Goal: Task Accomplishment & Management: Manage account settings

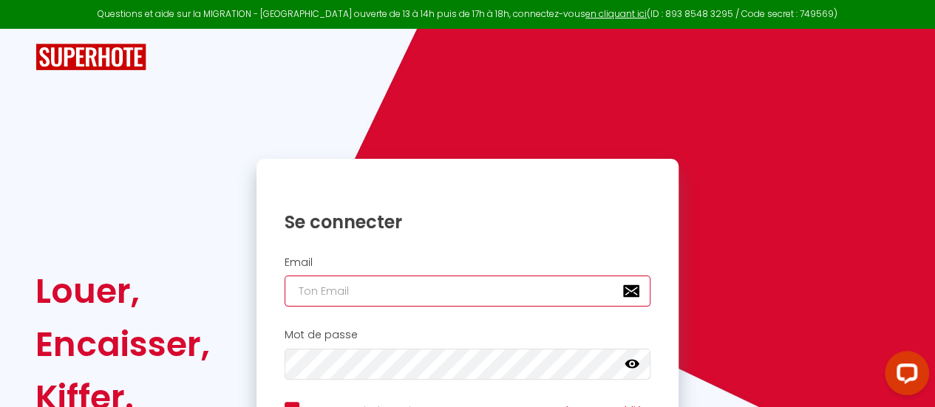
click at [340, 295] on input "email" at bounding box center [468, 291] width 367 height 31
type input "[EMAIL_ADDRESS][DOMAIN_NAME]"
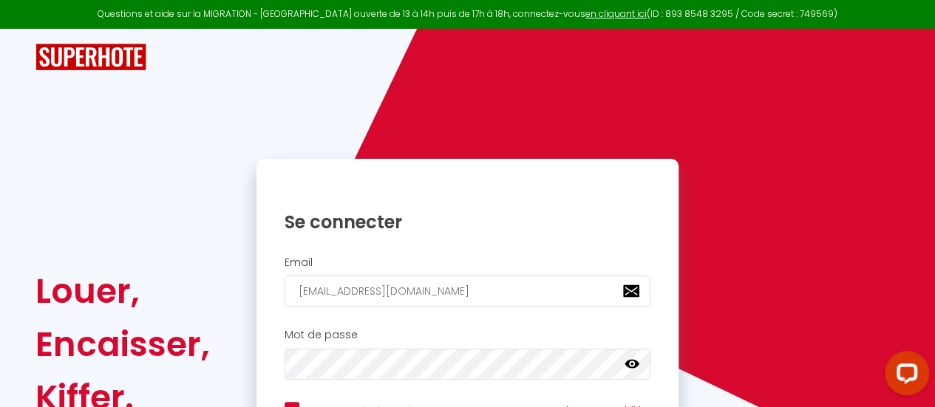
checkbox input "true"
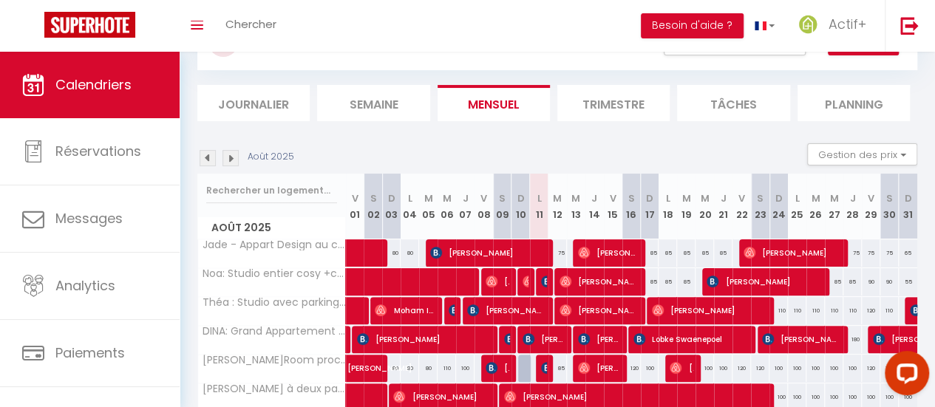
scroll to position [82, 0]
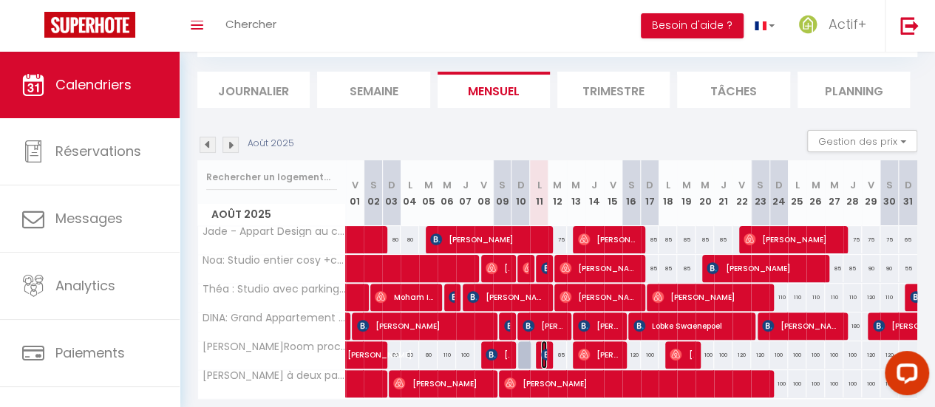
click at [541, 350] on img at bounding box center [547, 355] width 12 height 12
select select "OK"
select select "KO"
select select "0"
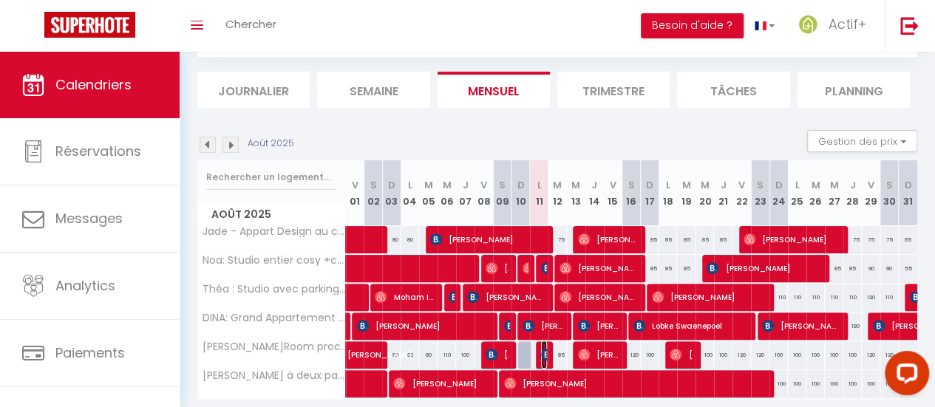
select select "1"
select select
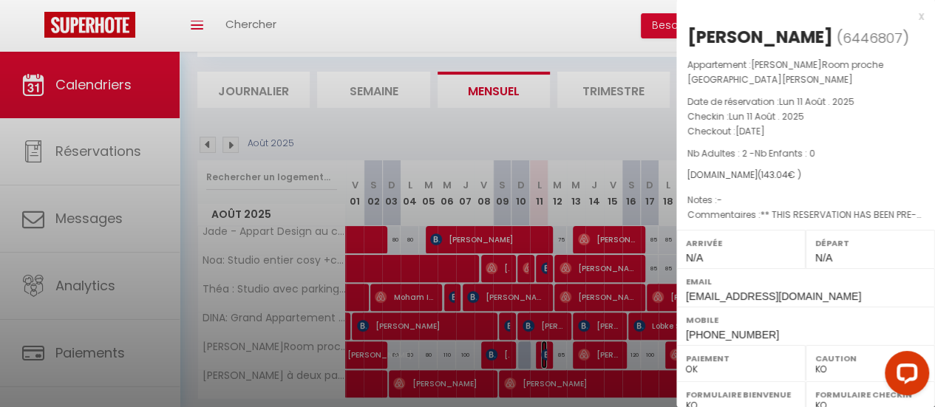
select select "10088"
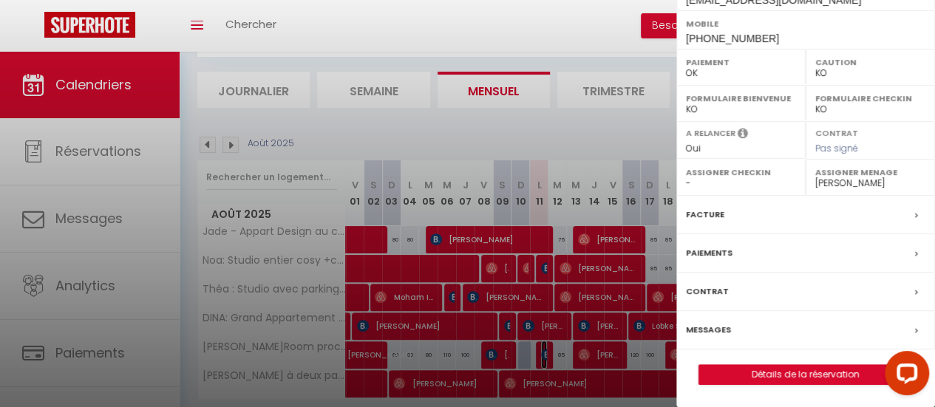
scroll to position [316, 0]
click at [699, 336] on label "Messages" at bounding box center [708, 330] width 45 height 16
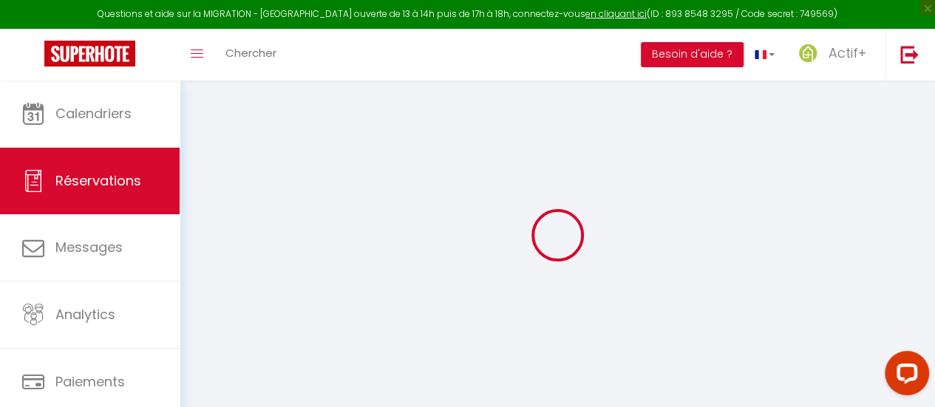
select select
checkbox input "false"
select select
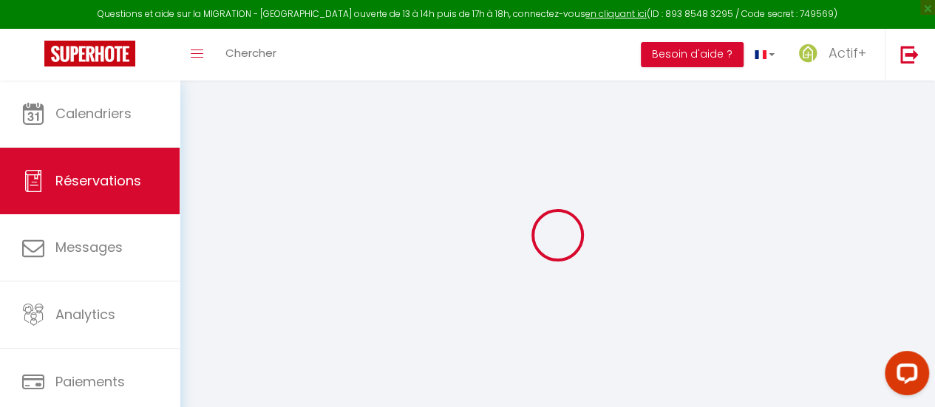
checkbox input "false"
type textarea "** THIS RESERVATION HAS BEEN PRE-PAID ** BOOKING NOTE : Payment charge is EUR 2…"
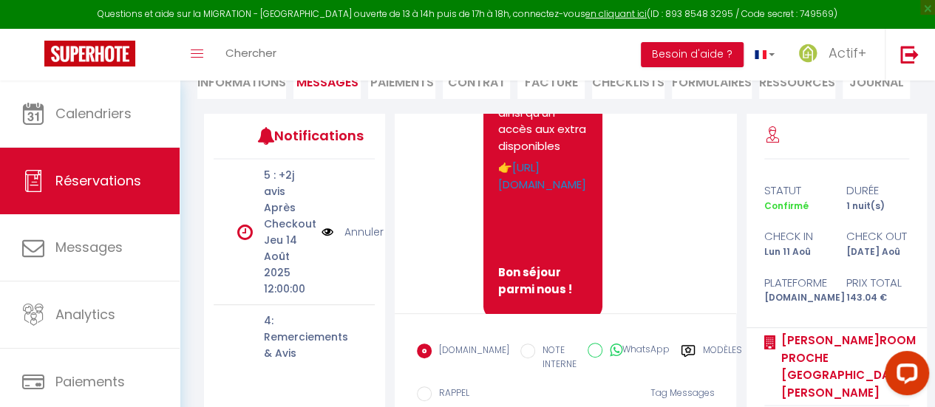
scroll to position [621, 0]
click at [534, 187] on link "[URL][DOMAIN_NAME]" at bounding box center [542, 176] width 88 height 33
click at [254, 84] on li "Informations" at bounding box center [241, 81] width 89 height 36
select select
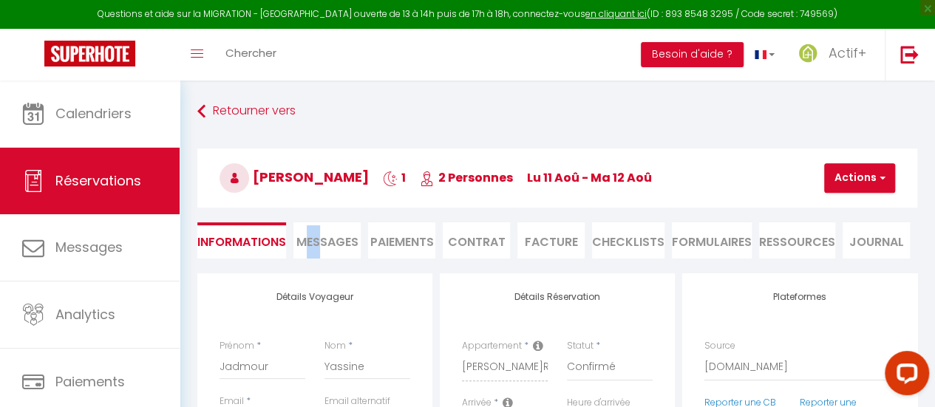
drag, startPoint x: 305, startPoint y: 220, endPoint x: 322, endPoint y: 244, distance: 29.6
click at [322, 244] on div "Retourner vers [PERSON_NAME] 1 2 Personnes lu 11 Aoû - ma 12 Aoû Actions Enregi…" at bounding box center [557, 185] width 739 height 175
click at [322, 244] on span "Messages" at bounding box center [327, 242] width 62 height 17
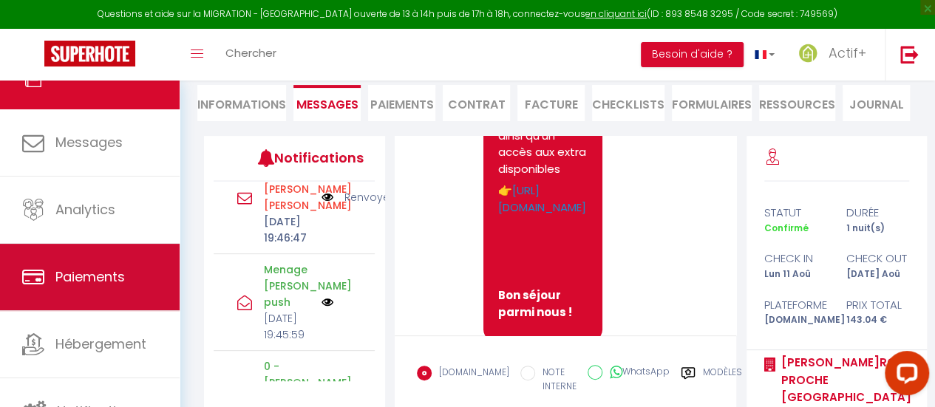
scroll to position [110, 0]
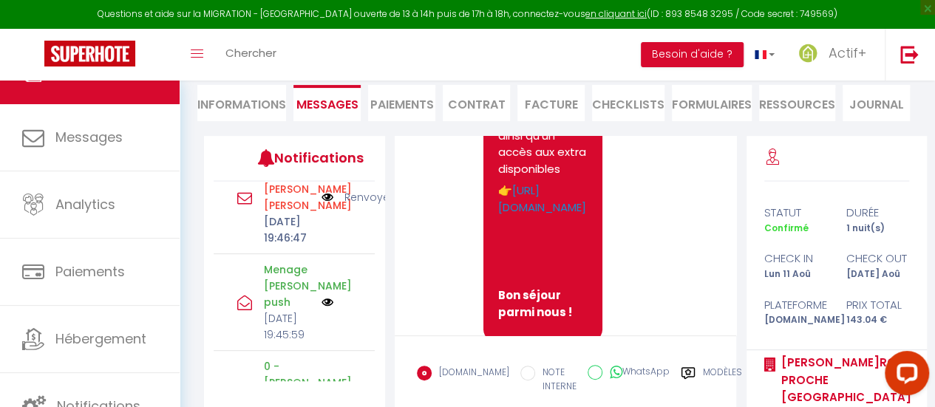
click at [412, 108] on li "Paiements" at bounding box center [401, 103] width 67 height 36
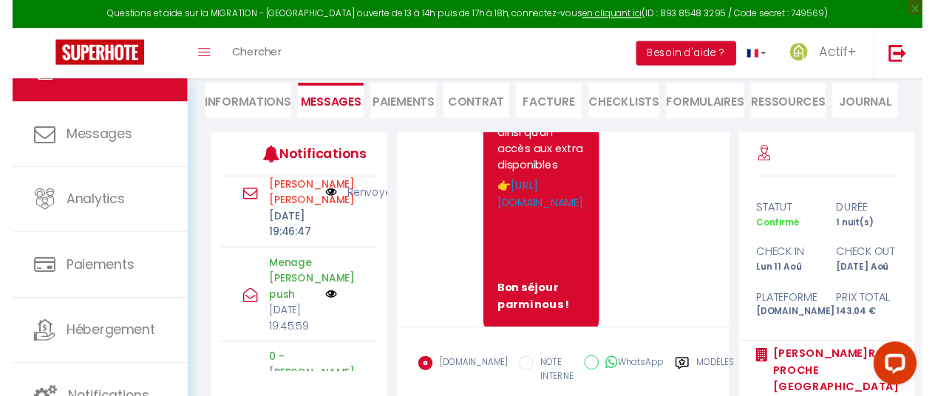
scroll to position [81, 0]
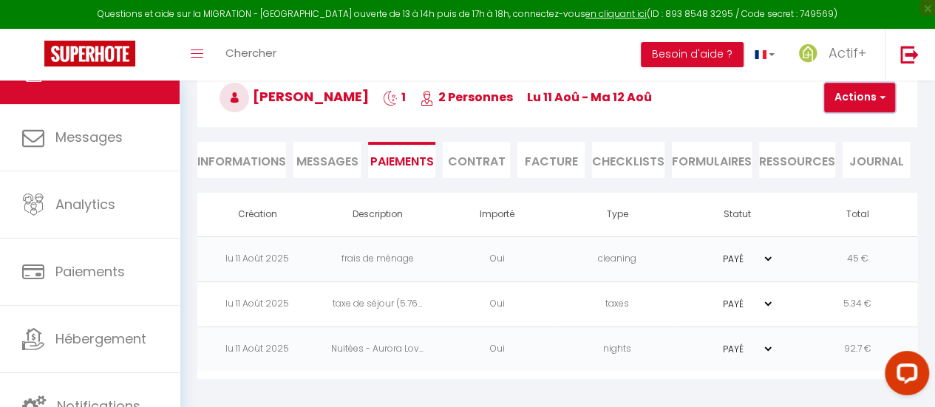
click at [849, 92] on button "Actions" at bounding box center [859, 98] width 71 height 30
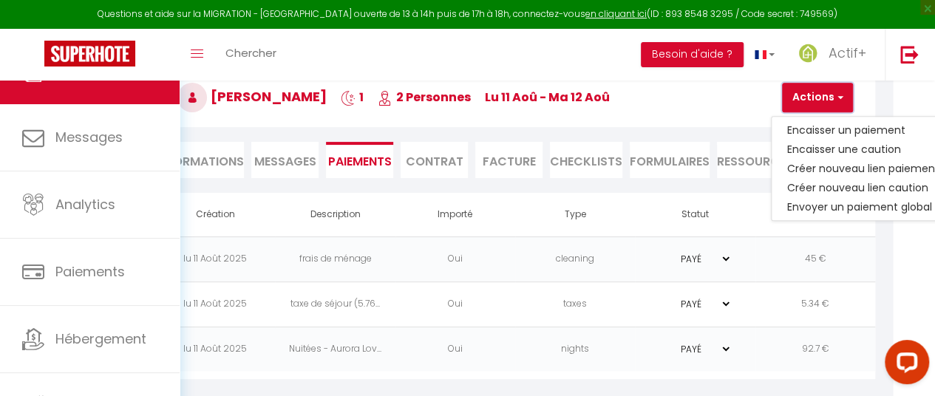
scroll to position [81, 61]
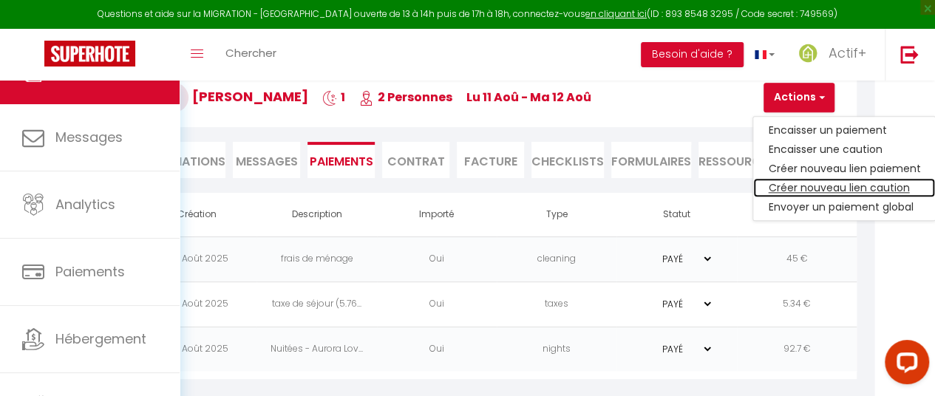
click at [858, 187] on link "Créer nouveau lien caution" at bounding box center [844, 187] width 182 height 19
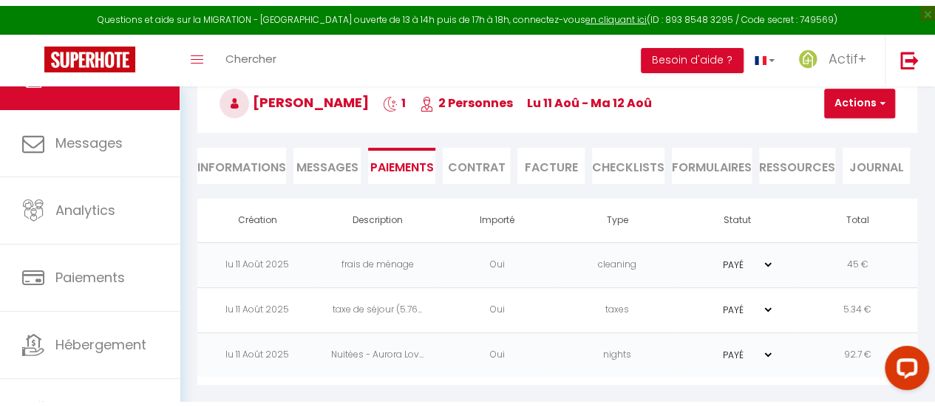
scroll to position [81, 0]
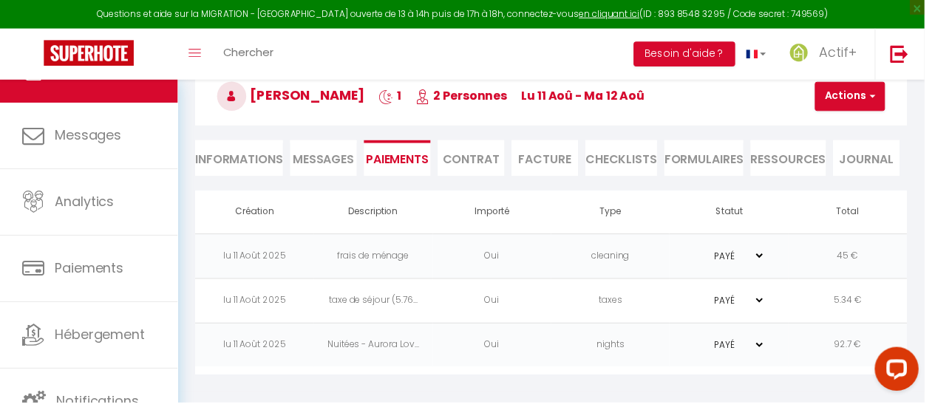
select select "nights"
type input "[EMAIL_ADDRESS][DOMAIN_NAME]"
select select "11077"
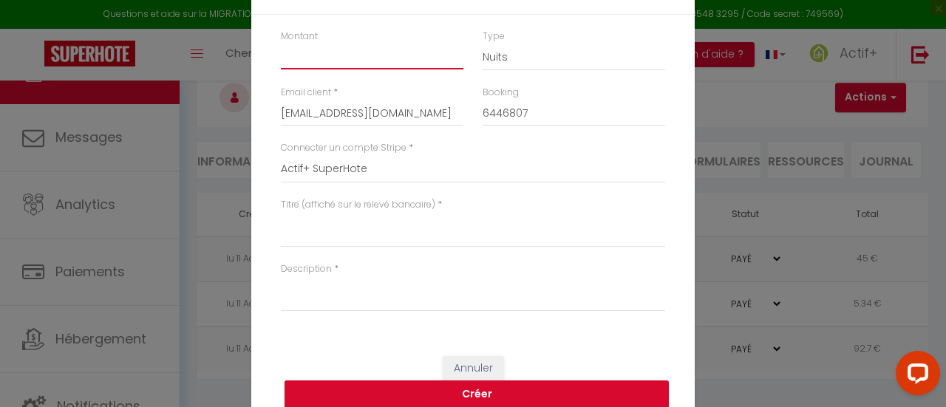
click at [377, 64] on input "Montant" at bounding box center [372, 56] width 183 height 27
type input "200"
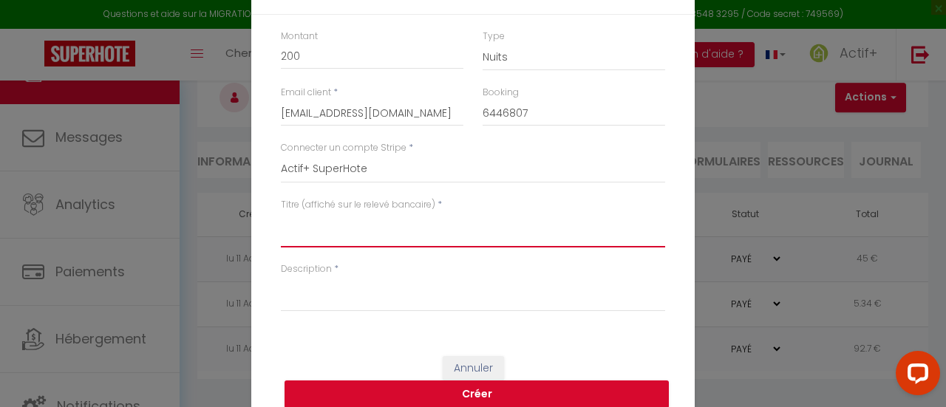
click at [313, 239] on textarea "Titre (affiché sur le relevé bancaire)" at bounding box center [473, 229] width 384 height 35
type textarea "Caution"
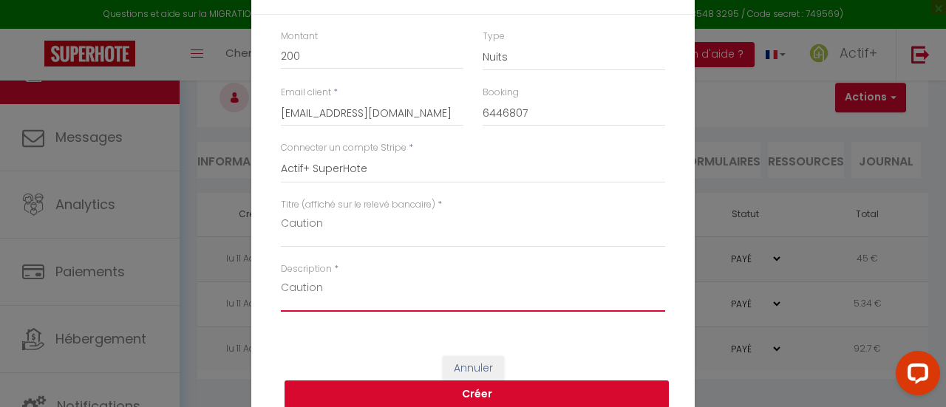
type textarea "Caution"
click at [367, 390] on button "Créer" at bounding box center [477, 395] width 384 height 28
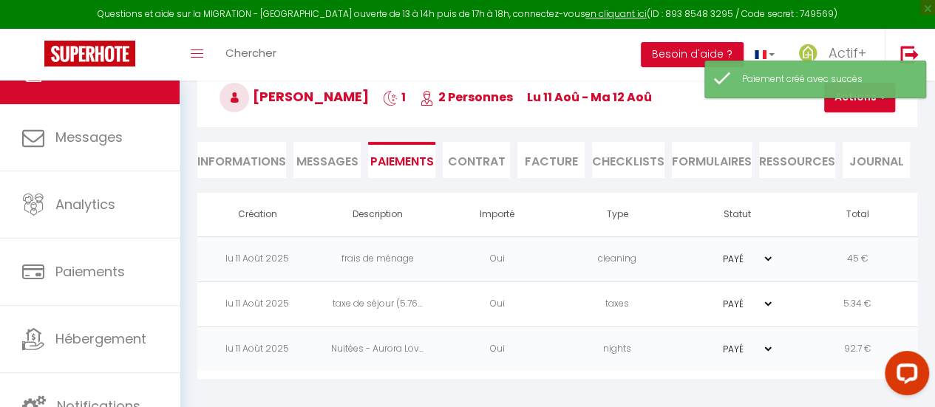
select select "0"
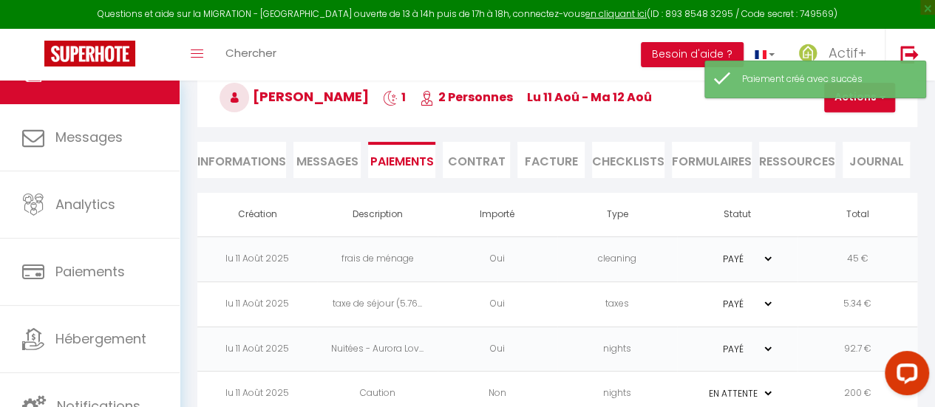
scroll to position [111, 0]
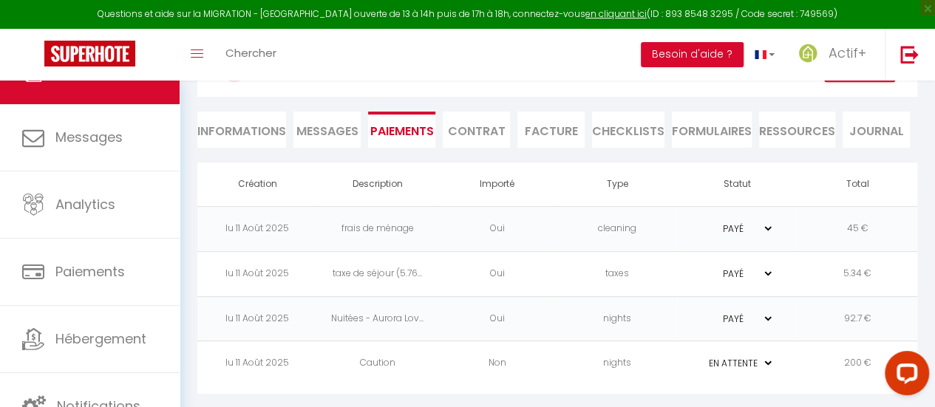
click at [453, 363] on td "Non" at bounding box center [498, 364] width 120 height 45
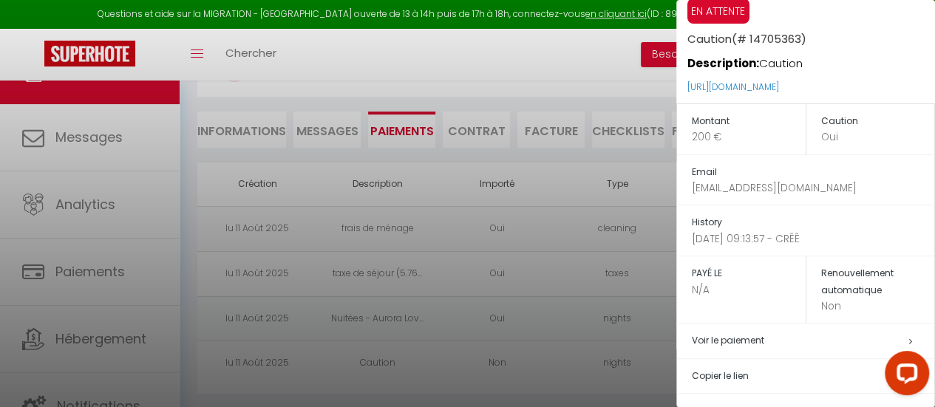
scroll to position [23, 0]
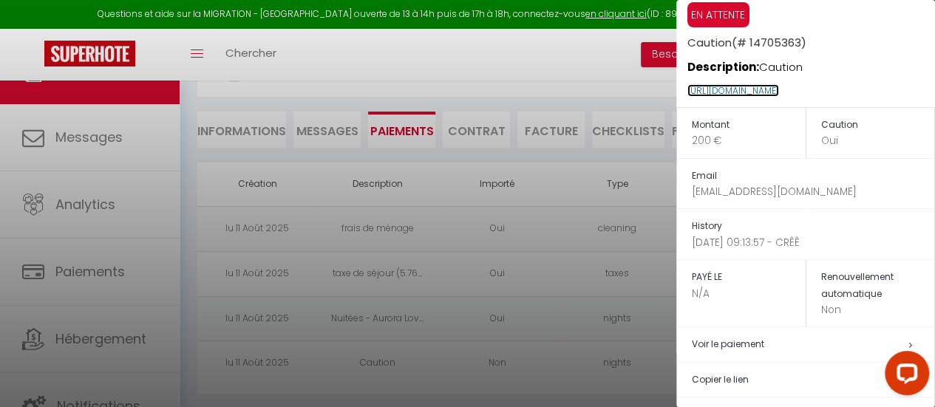
click at [779, 86] on link "[URL][DOMAIN_NAME]" at bounding box center [733, 90] width 92 height 13
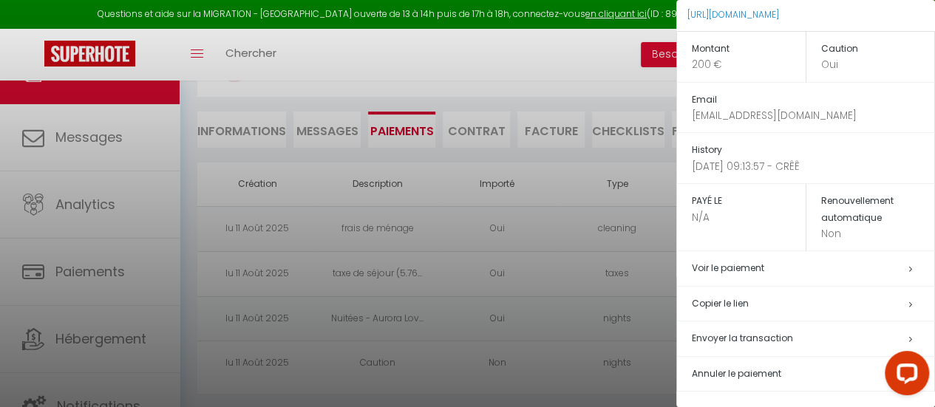
click at [719, 302] on h5 "Copier le lien" at bounding box center [813, 304] width 242 height 17
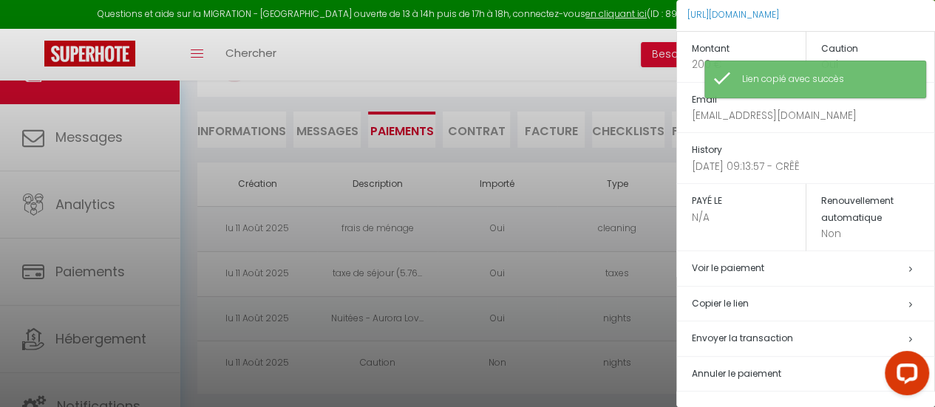
click at [327, 136] on div at bounding box center [467, 203] width 935 height 407
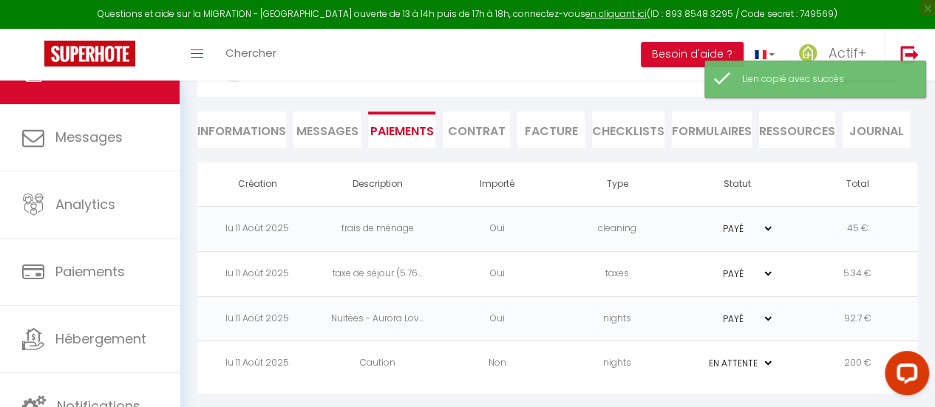
click at [327, 136] on span "Messages" at bounding box center [327, 131] width 62 height 17
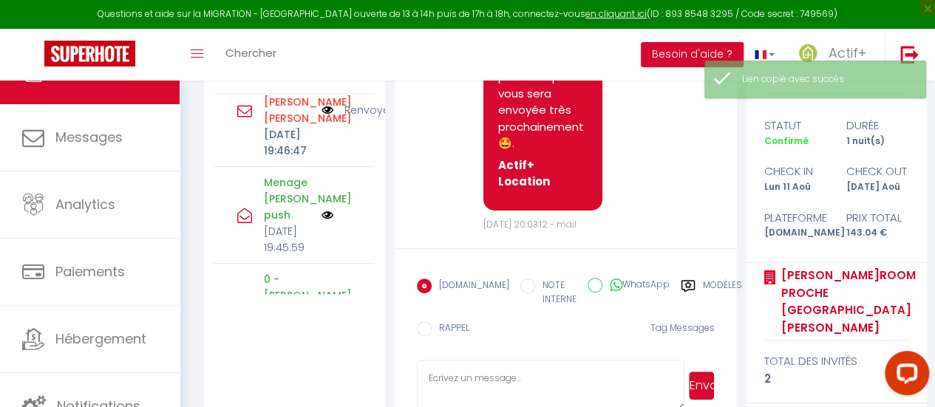
scroll to position [225, 0]
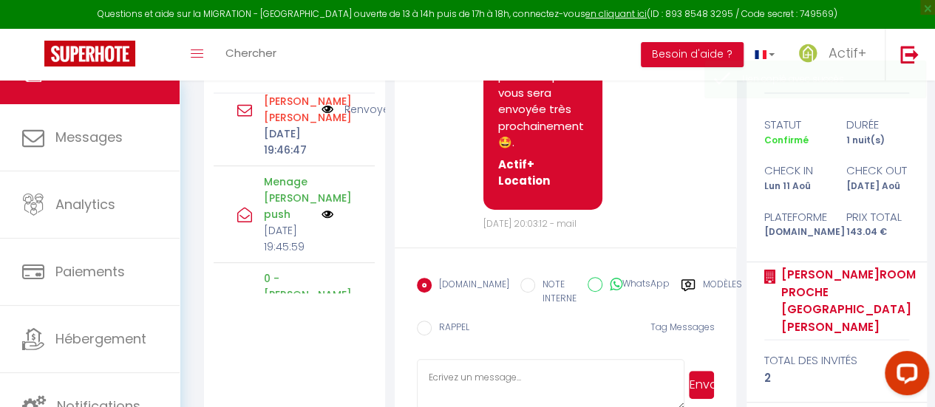
click at [471, 375] on textarea at bounding box center [551, 385] width 268 height 52
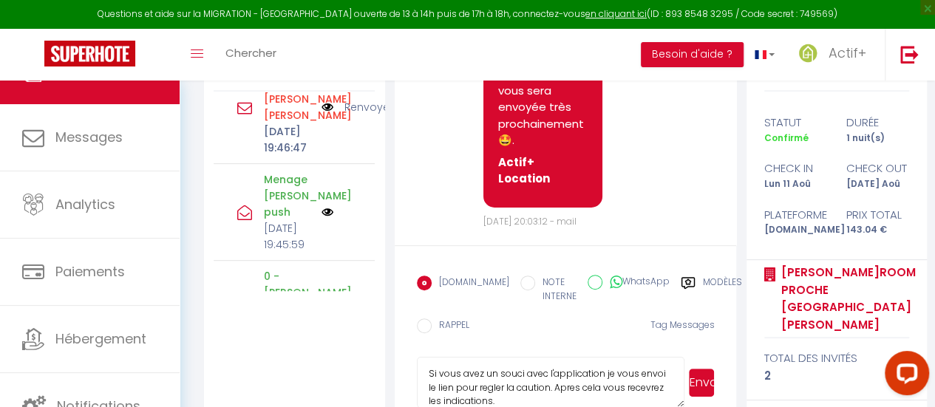
scroll to position [16, 0]
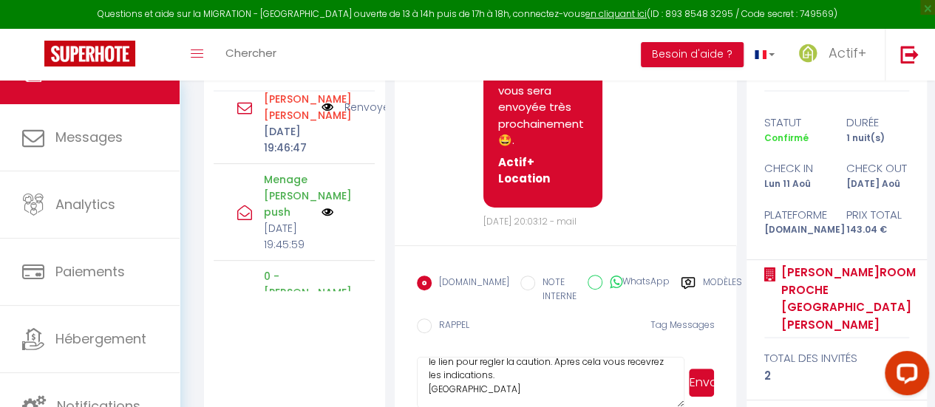
paste textarea "[URL][DOMAIN_NAME]"
type textarea "Si vous avez un souci avec l'application je vous envoi le lien pour regler la c…"
click at [707, 371] on button "Envoyer" at bounding box center [701, 383] width 25 height 28
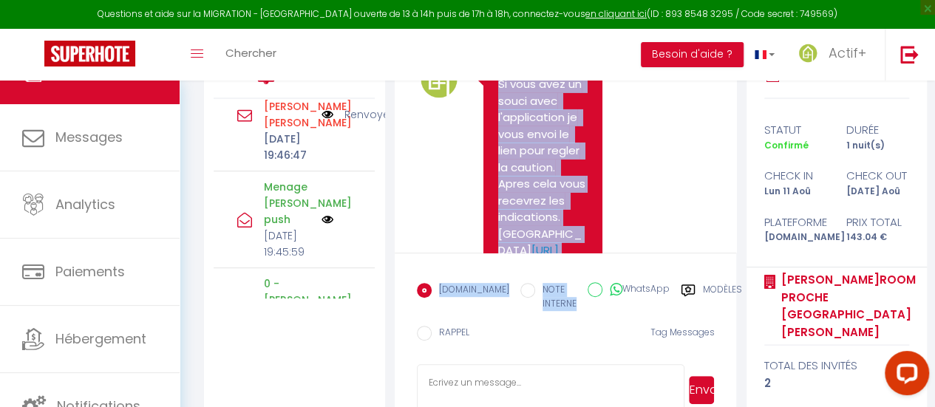
scroll to position [2638, 0]
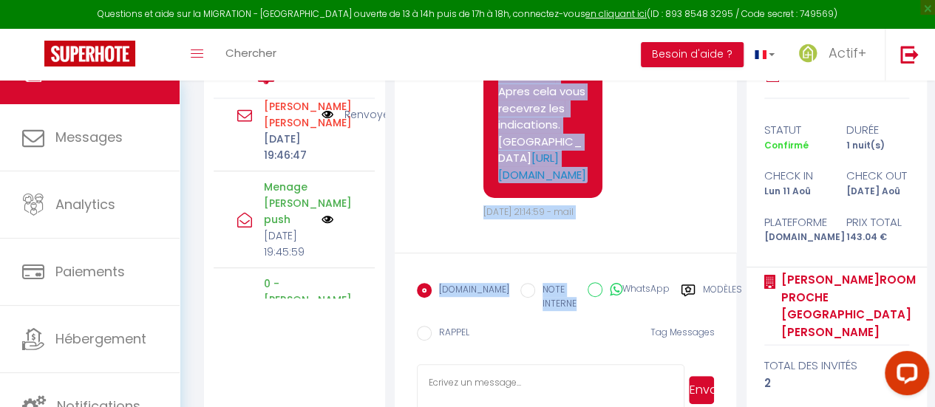
drag, startPoint x: 497, startPoint y: 129, endPoint x: 554, endPoint y: 171, distance: 70.4
click at [554, 171] on div "Si vous avez un souci avec l'application je vous envoi le lien pour regler la c…" at bounding box center [542, 83] width 119 height 229
copy pre "Si vous avez un souci avec l'application je vous envoi le lien pour regler la c…"
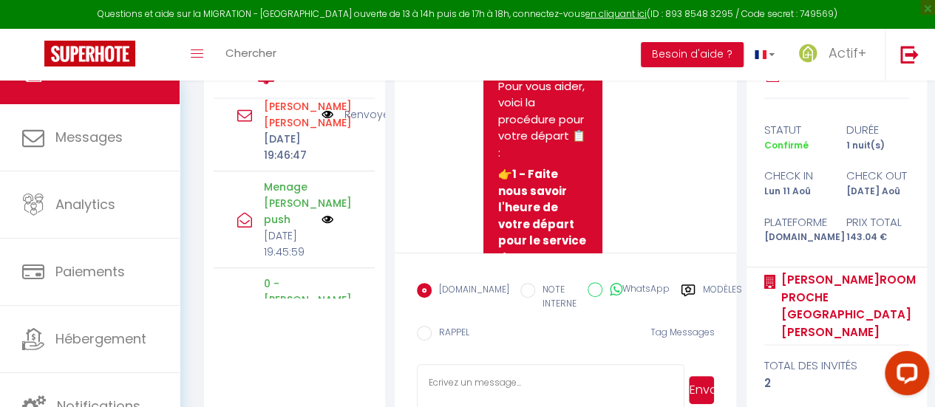
scroll to position [0, 0]
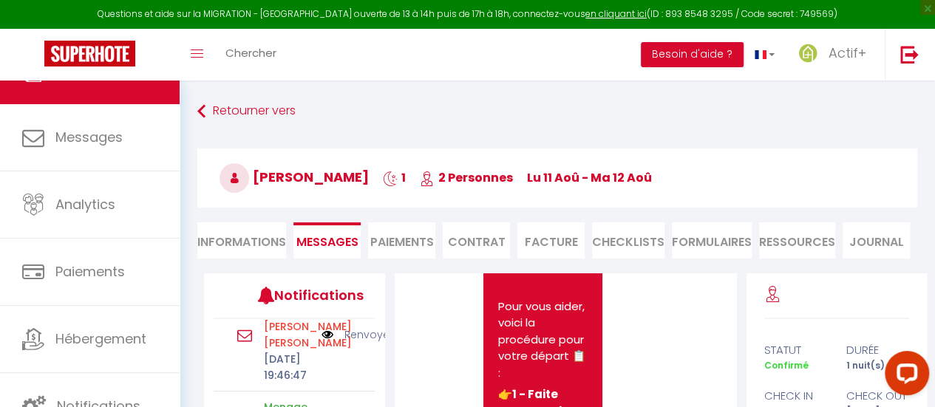
click at [266, 234] on li "Informations" at bounding box center [241, 241] width 89 height 36
select select
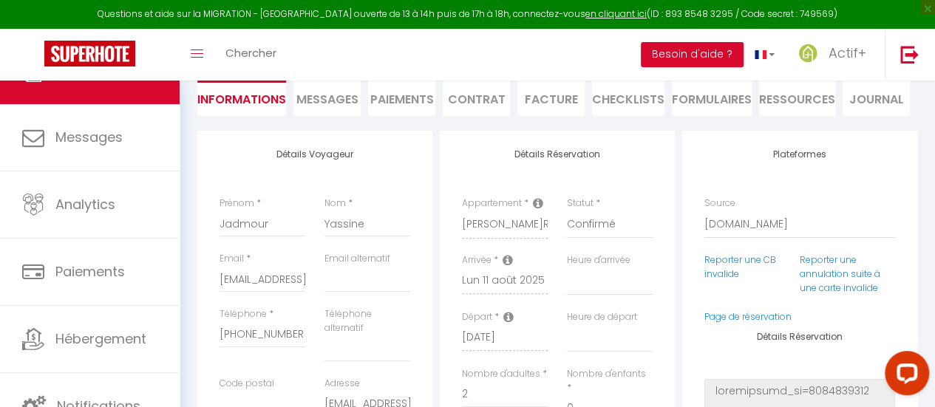
select select
checkbox input "false"
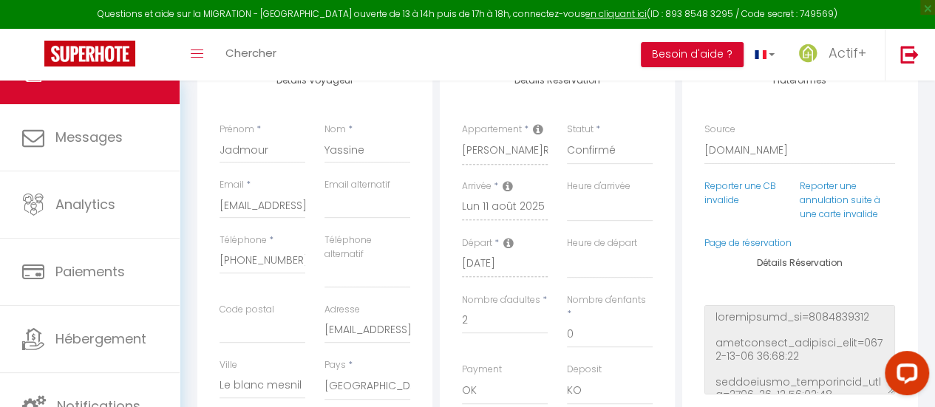
select select
checkbox input "false"
select select
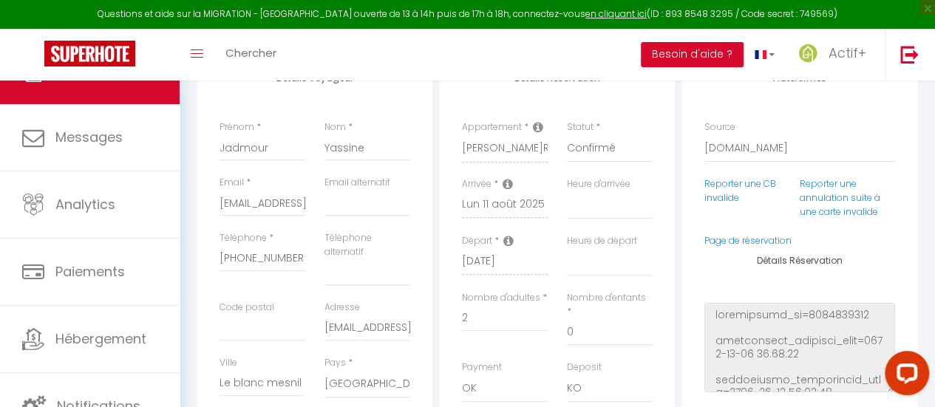
select select
checkbox input "false"
select select
checkbox input "false"
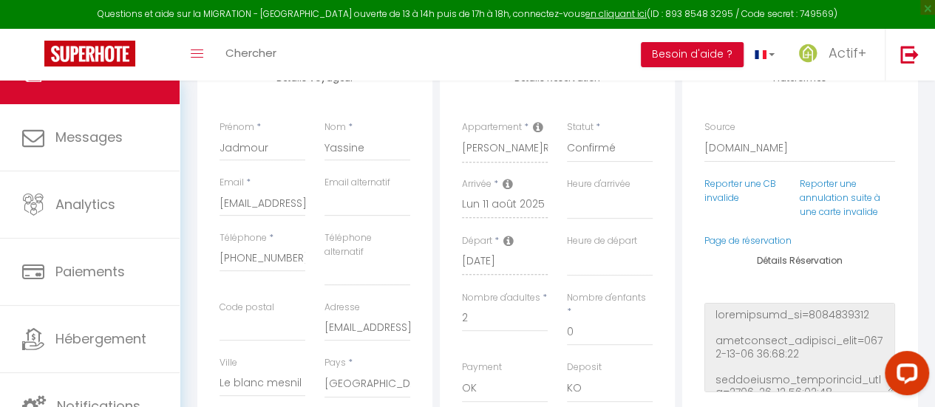
select select
checkbox input "false"
select select
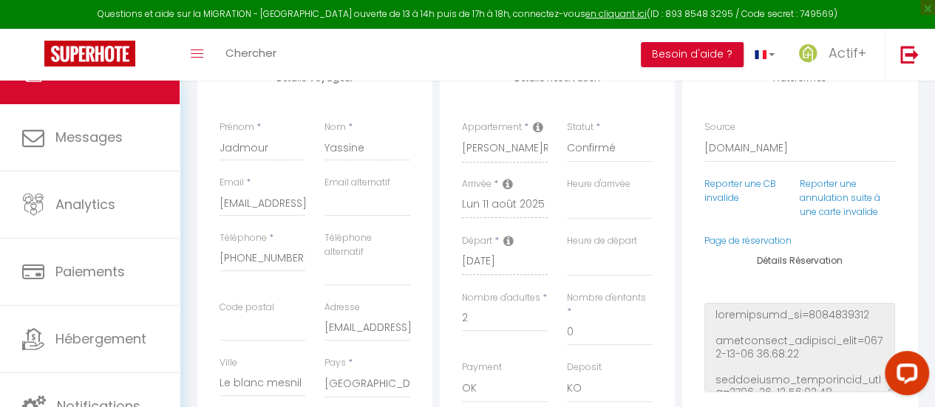
checkbox input "false"
select select
checkbox input "false"
select select
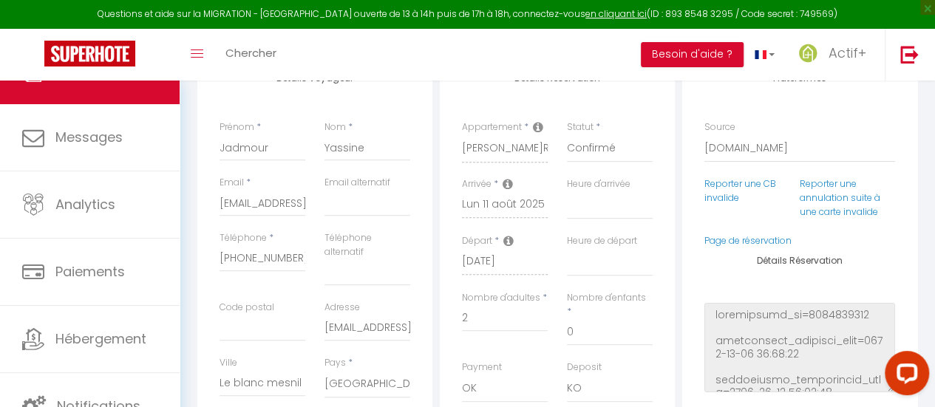
select select
checkbox input "false"
select select
checkbox input "false"
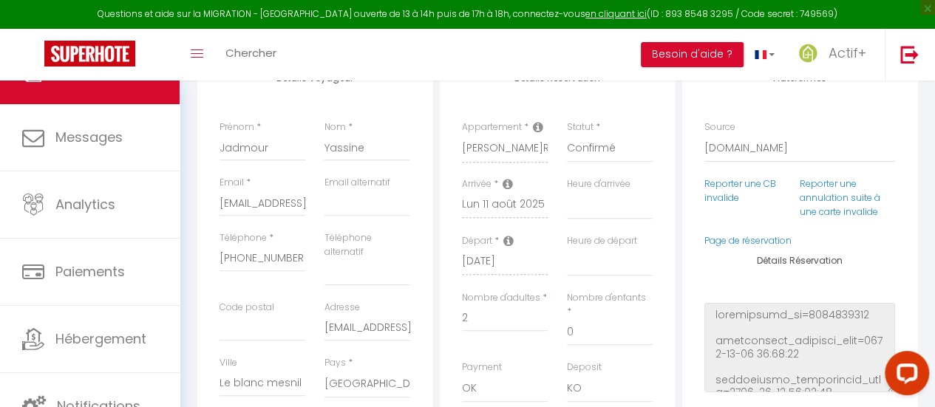
select select
checkbox input "false"
select select
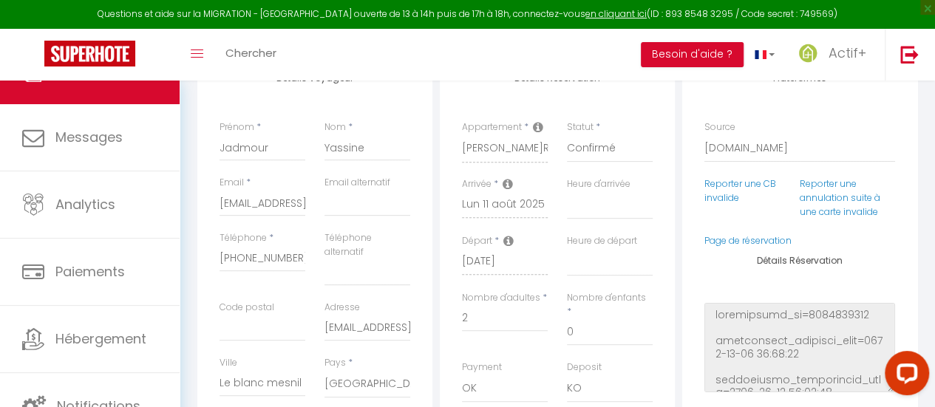
checkbox input "false"
select select
checkbox input "false"
select select
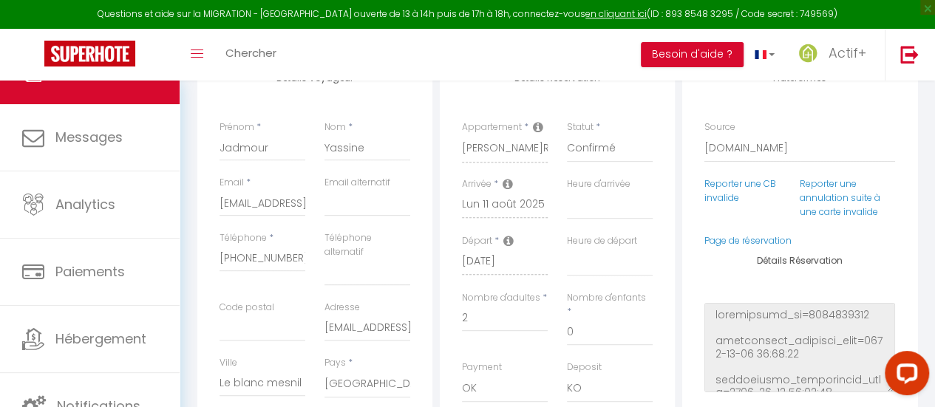
select select
checkbox input "false"
select select
checkbox input "false"
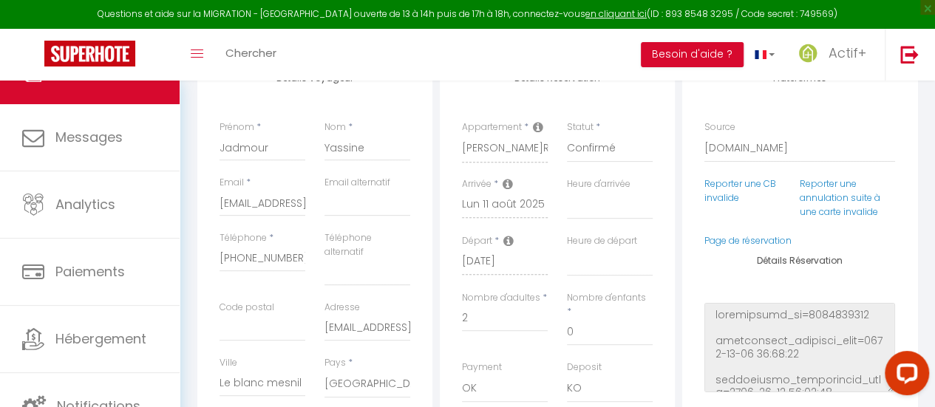
select select
checkbox input "false"
select select
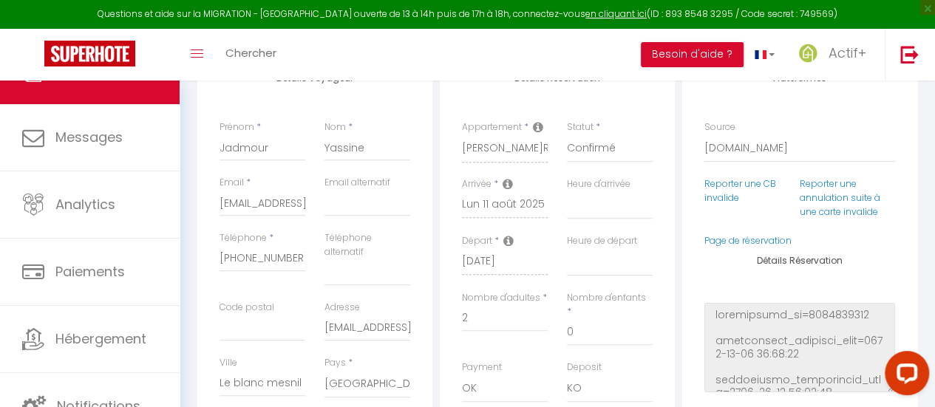
checkbox input "false"
select select
checkbox input "false"
select select
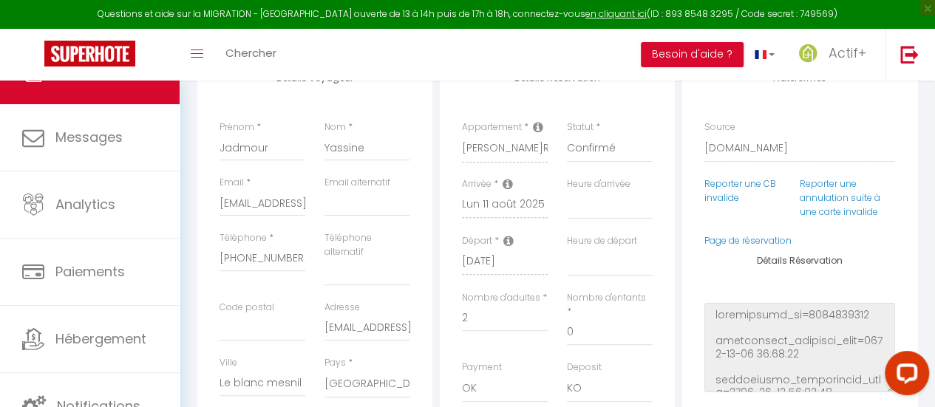
select select
checkbox input "false"
select select
checkbox input "false"
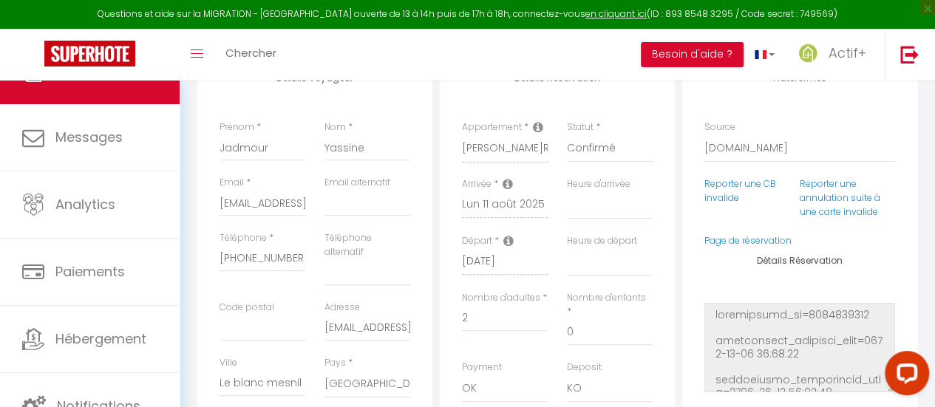
select select
checkbox input "false"
select select
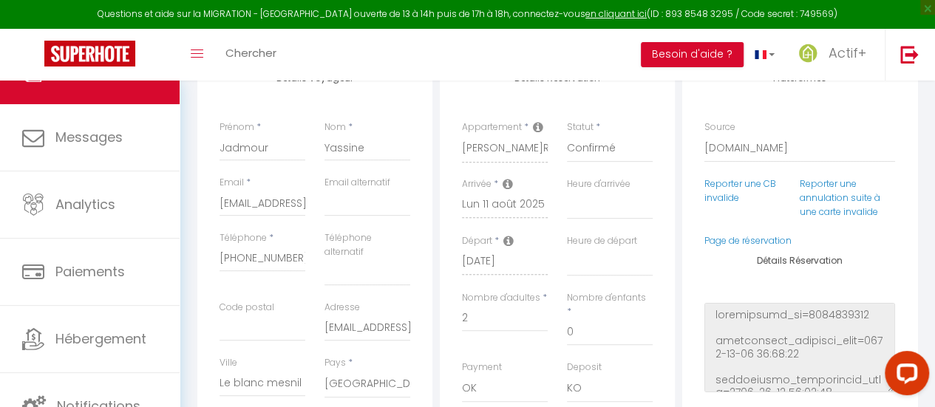
checkbox input "false"
select select
checkbox input "false"
select select
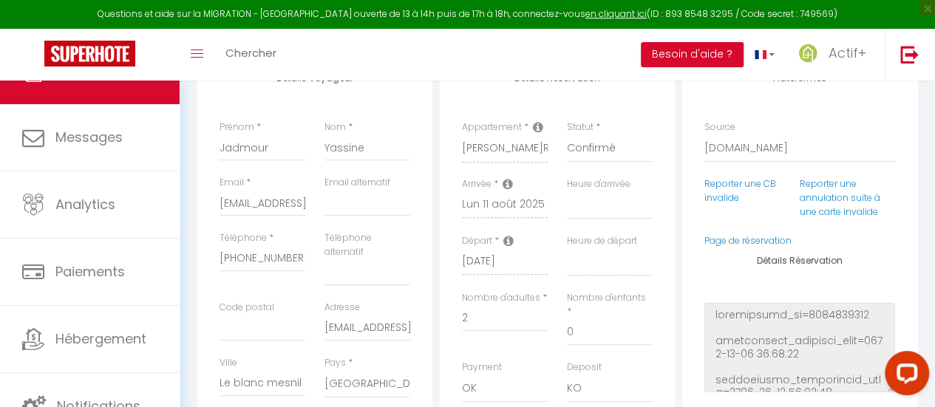
select select
checkbox input "false"
select select
checkbox input "false"
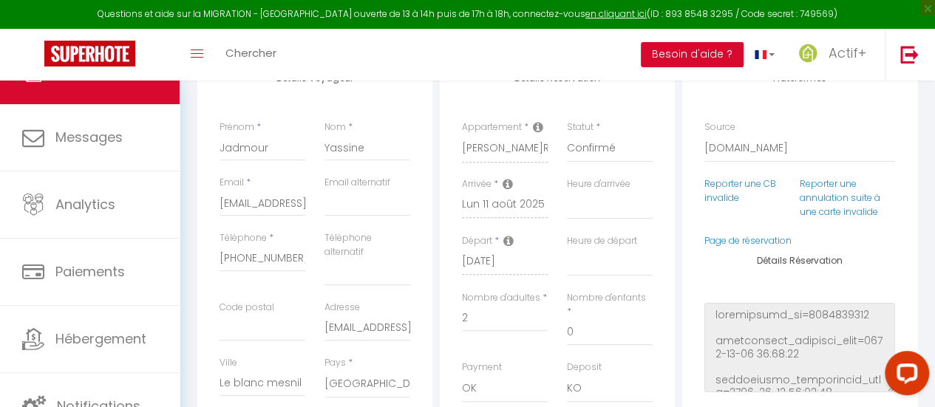
select select
checkbox input "false"
select select
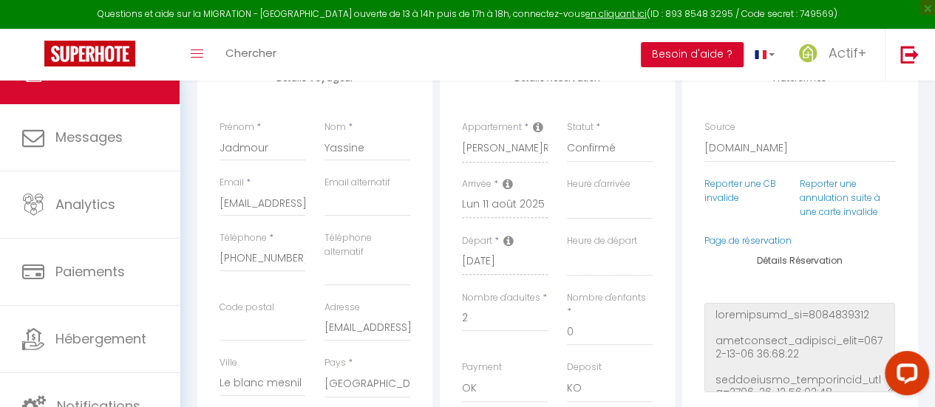
checkbox input "false"
select select
checkbox input "false"
select select
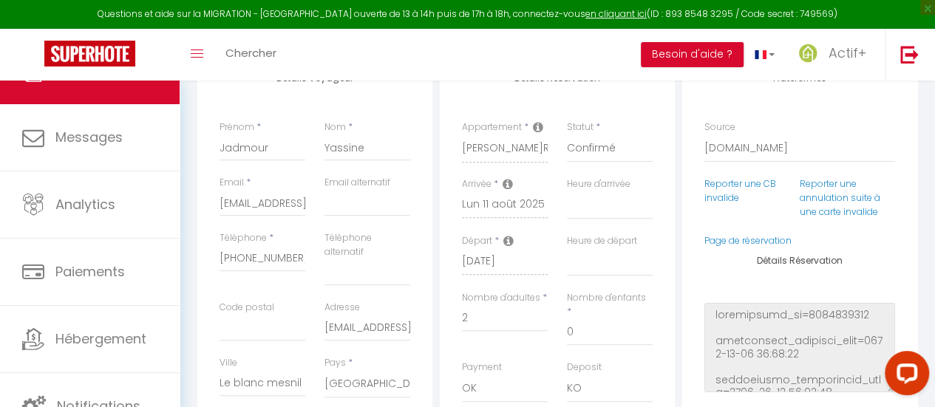
select select
checkbox input "false"
select select
checkbox input "false"
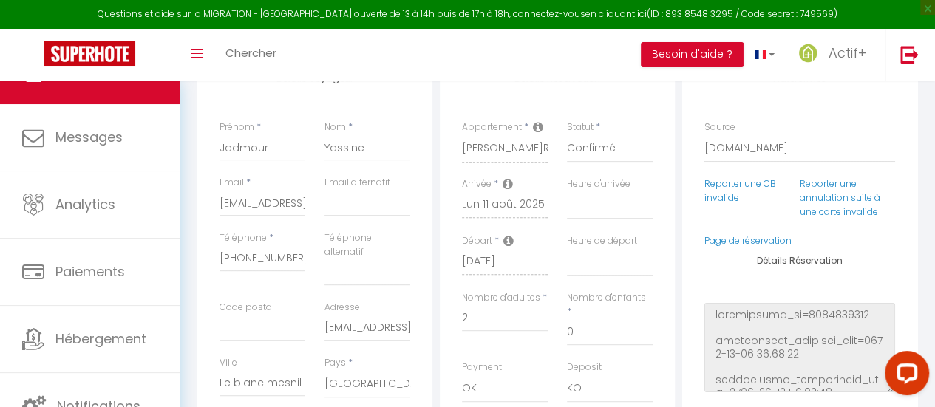
select select
checkbox input "false"
select select
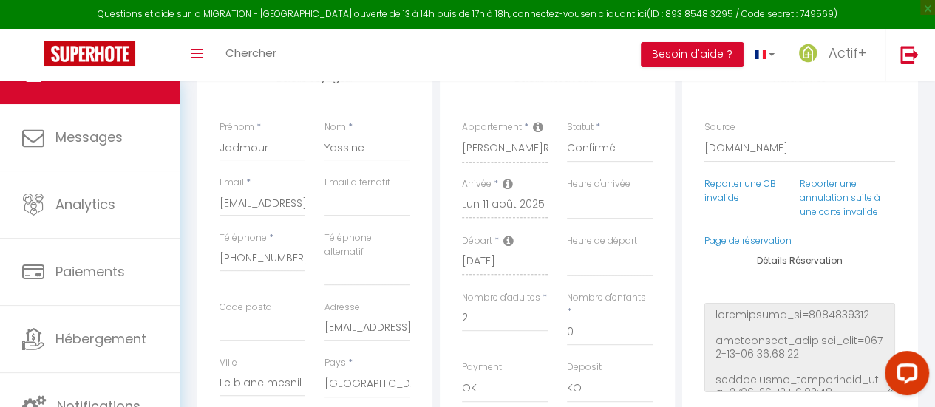
checkbox input "false"
select select
checkbox input "false"
select select
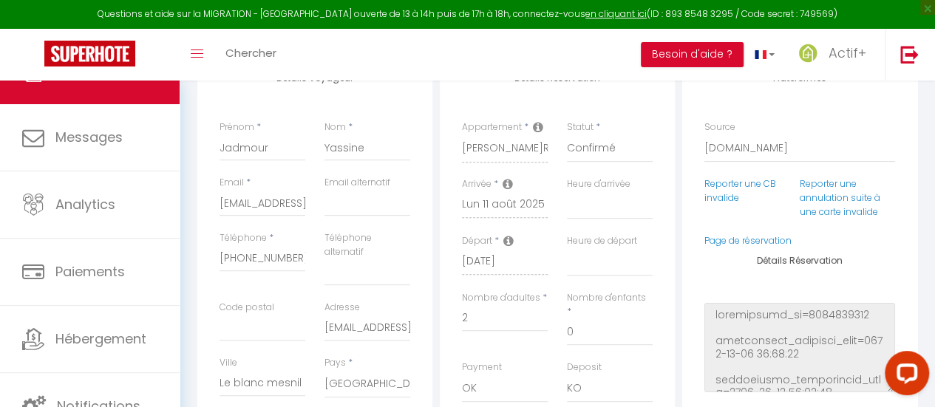
select select
checkbox input "false"
select select
checkbox input "false"
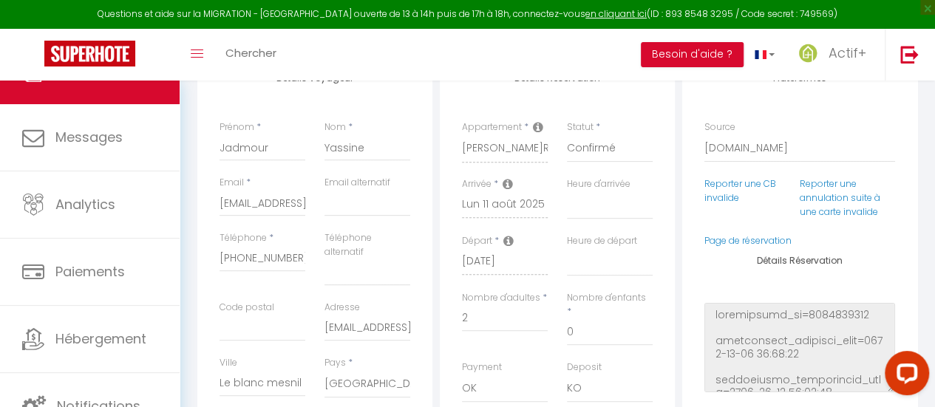
select select
checkbox input "false"
select select
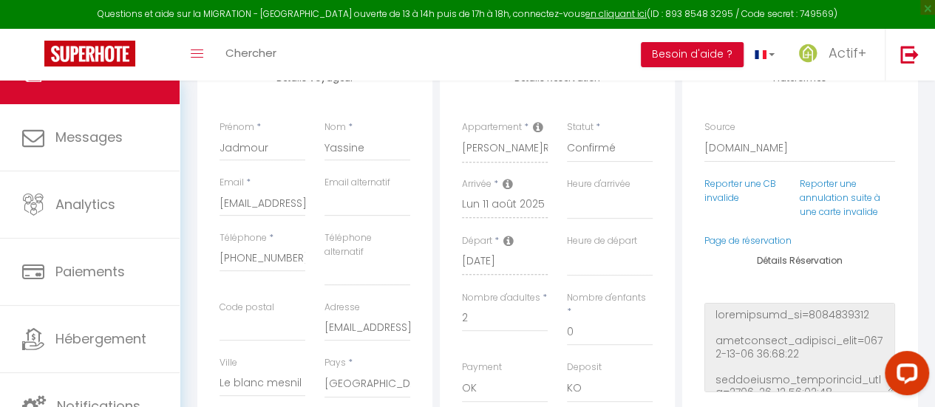
checkbox input "false"
select select
checkbox input "false"
select select
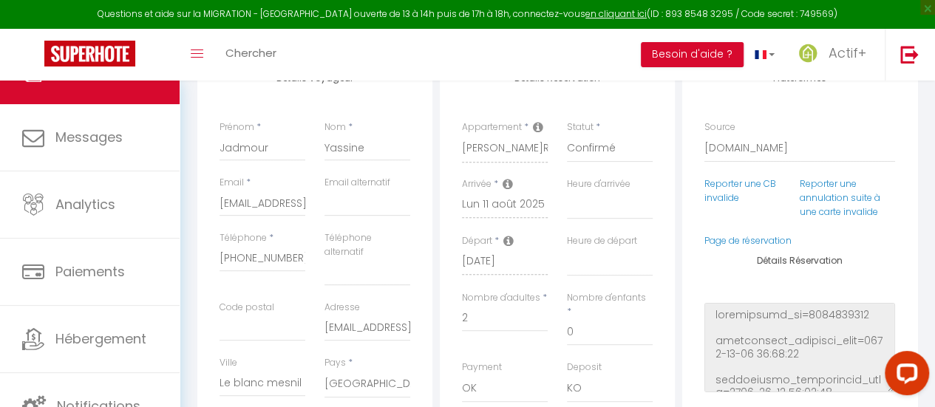
select select
checkbox input "false"
select select
checkbox input "false"
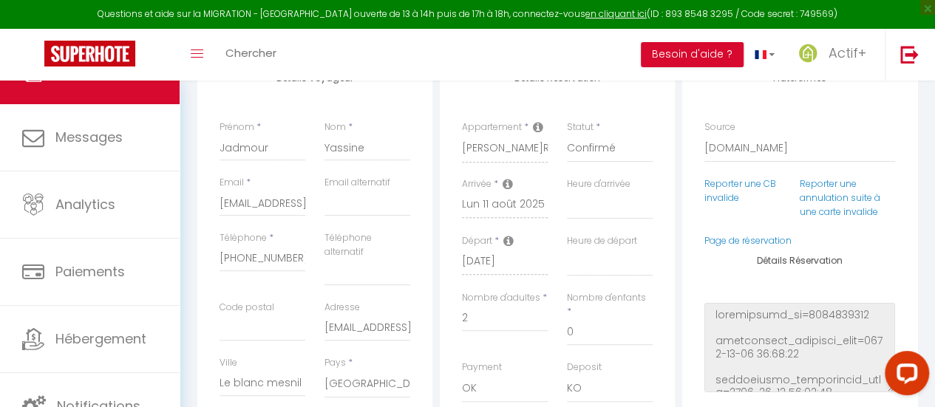
select select
checkbox input "false"
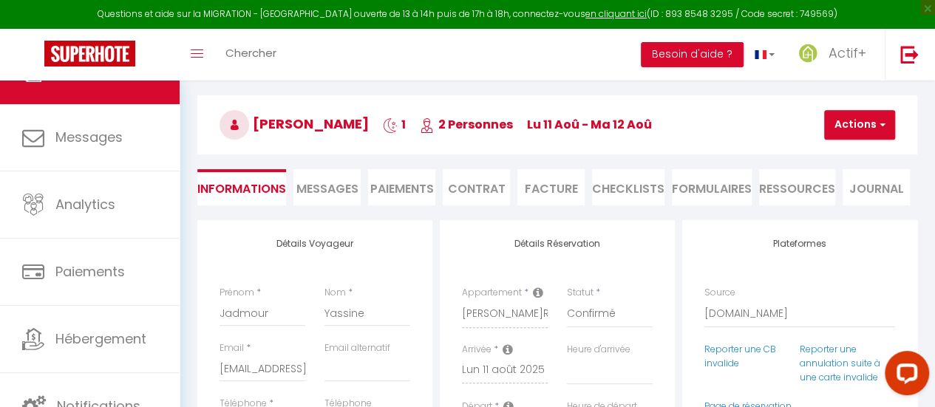
select select
checkbox input "false"
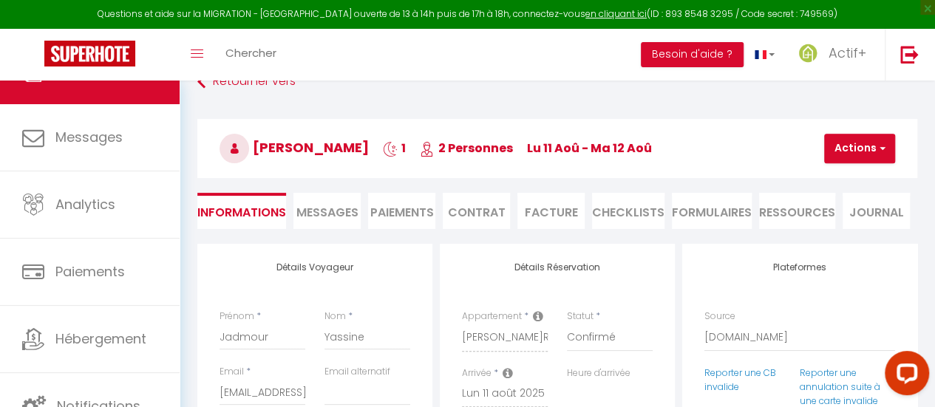
scroll to position [0, 0]
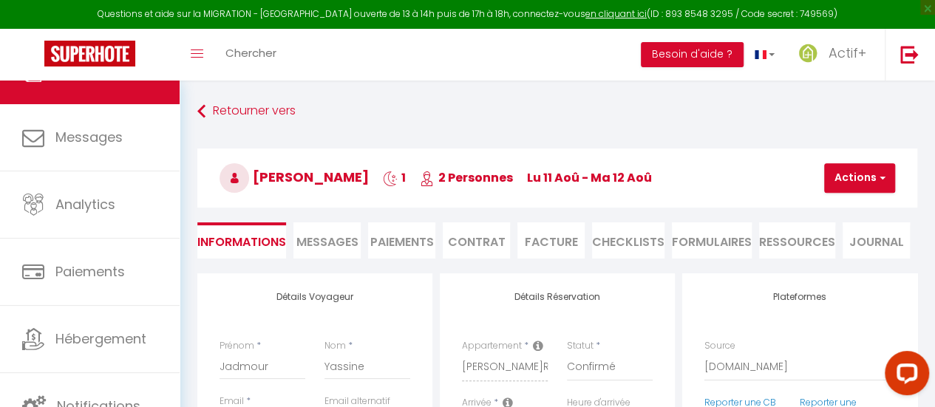
select select
checkbox input "false"
select select
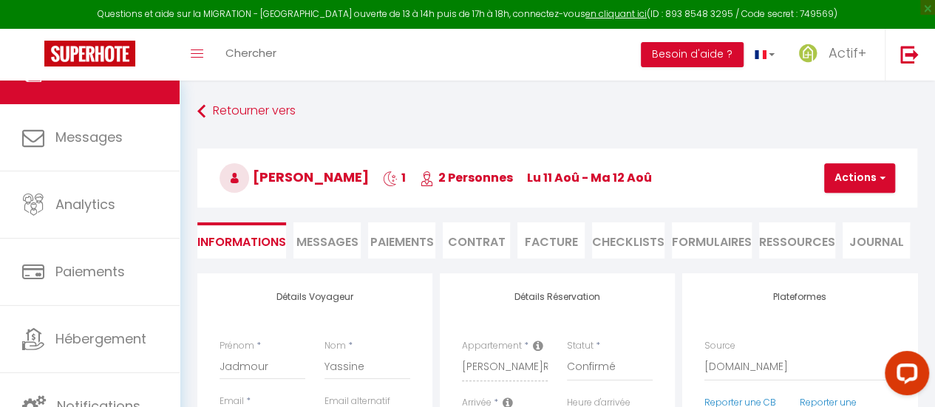
checkbox input "false"
select select
checkbox input "false"
select select
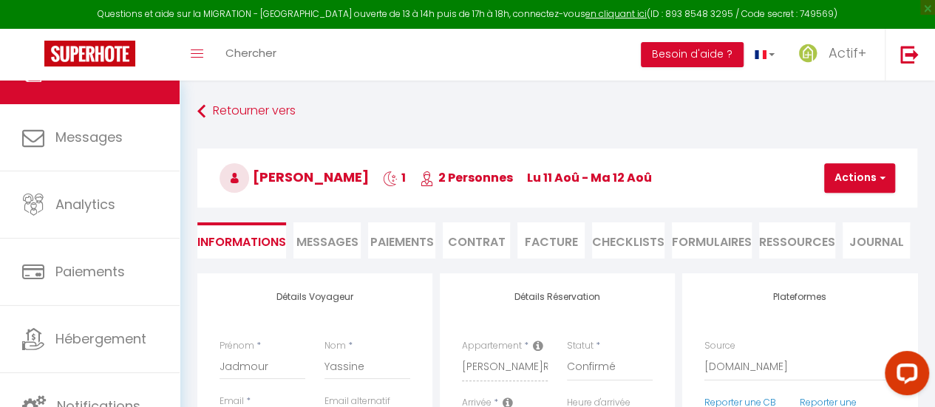
select select
checkbox input "false"
select select
checkbox input "false"
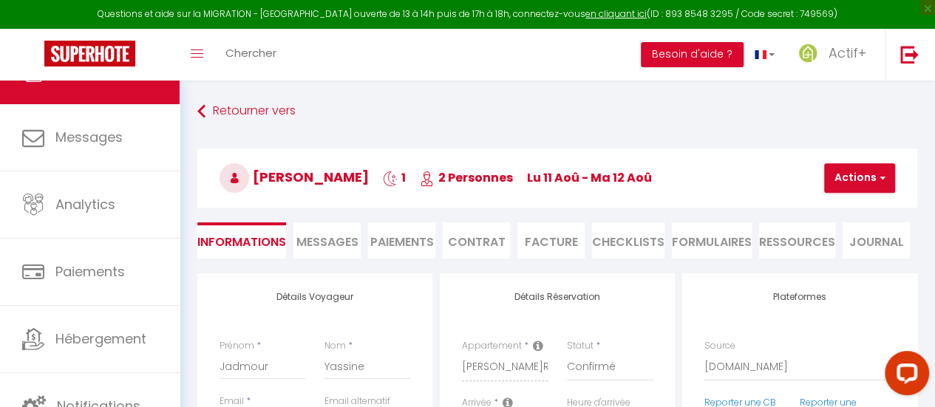
select select
checkbox input "false"
select select
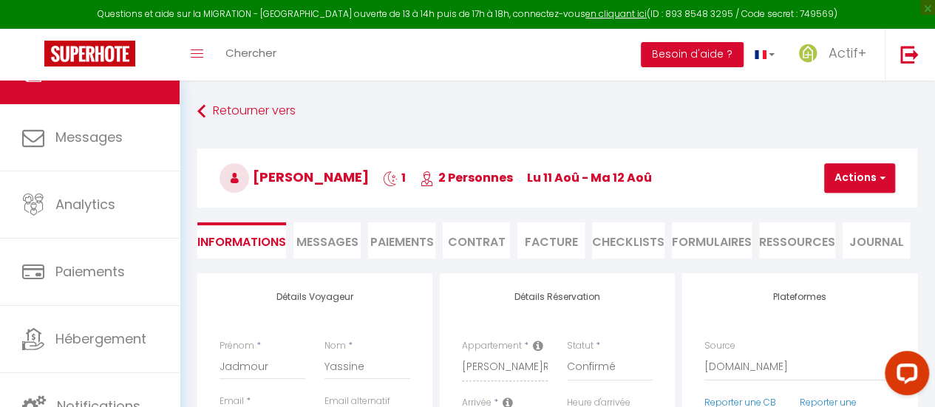
checkbox input "false"
select select
checkbox input "false"
select select
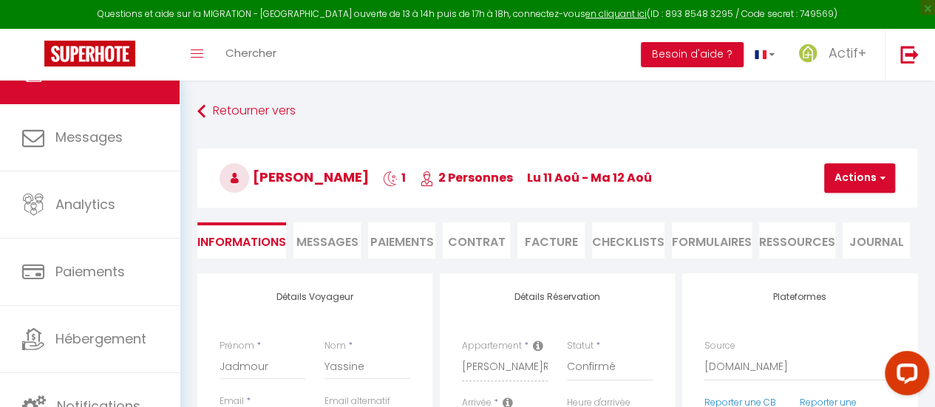
select select
checkbox input "false"
select select
checkbox input "false"
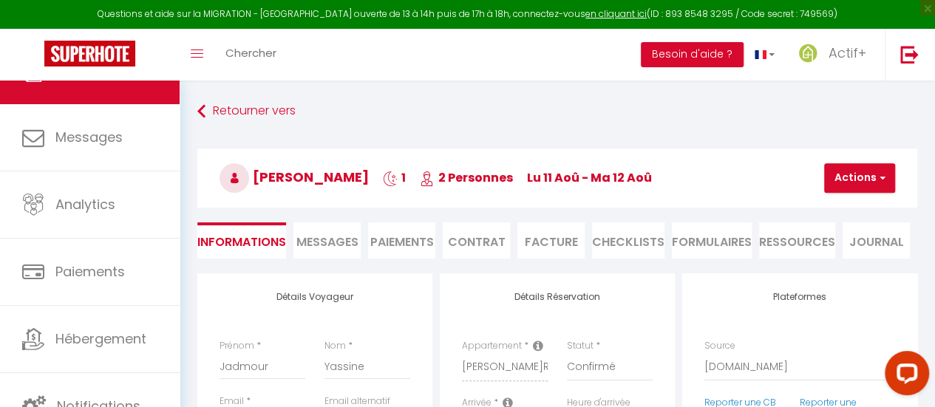
select select
checkbox input "false"
select select
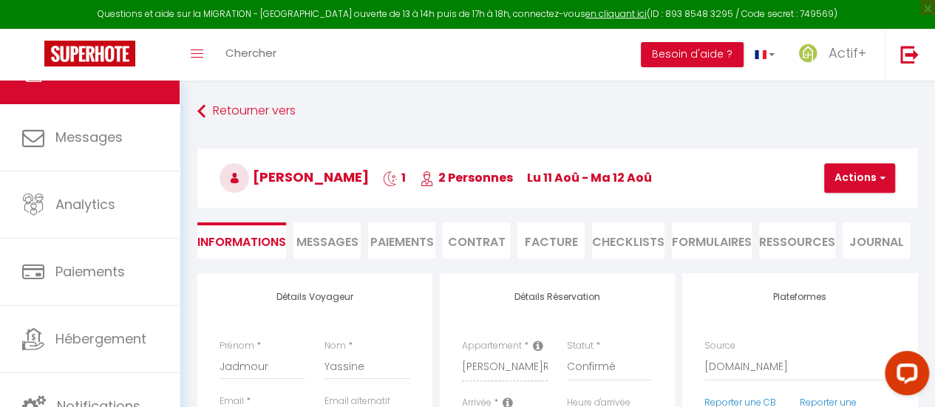
checkbox input "false"
select select
checkbox input "false"
select select
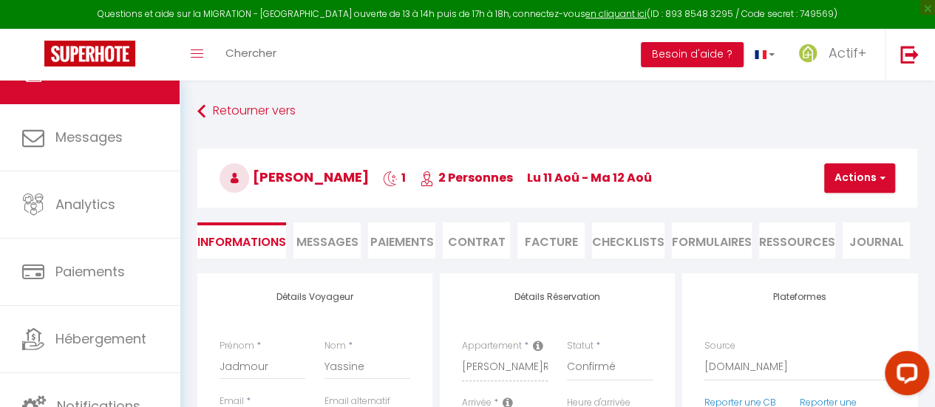
select select
checkbox input "false"
select select
checkbox input "false"
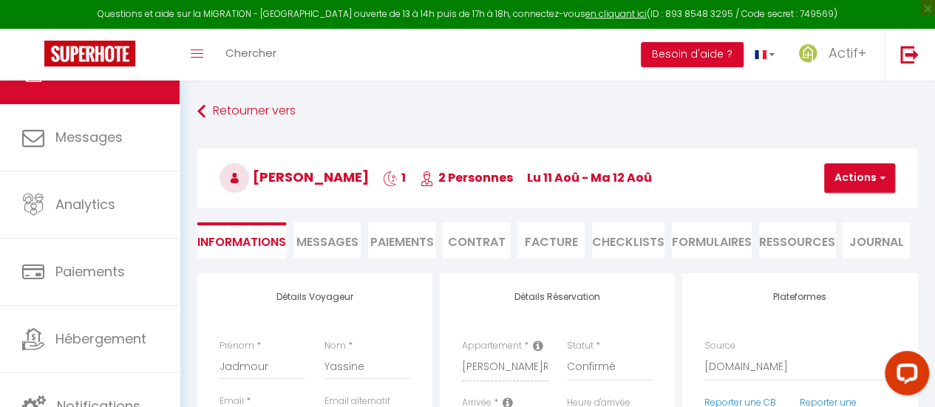
select select
checkbox input "false"
